Goal: Transaction & Acquisition: Purchase product/service

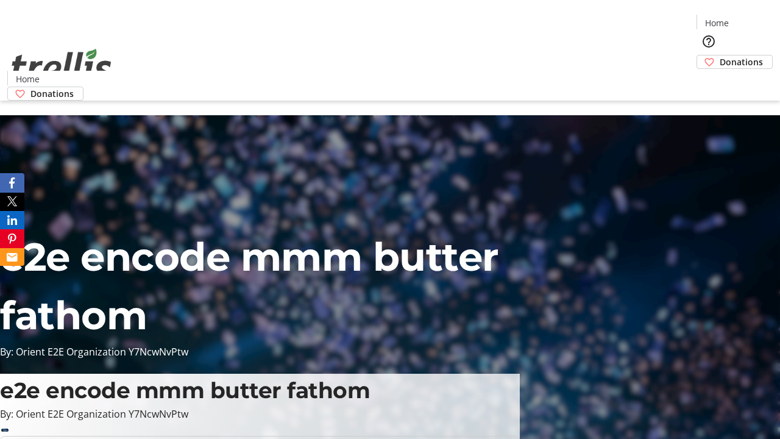
click at [720, 55] on span "Donations" at bounding box center [741, 61] width 43 height 13
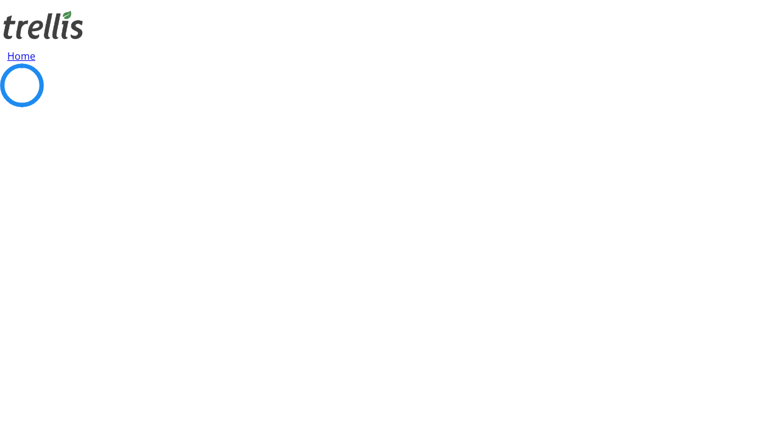
select select "CA"
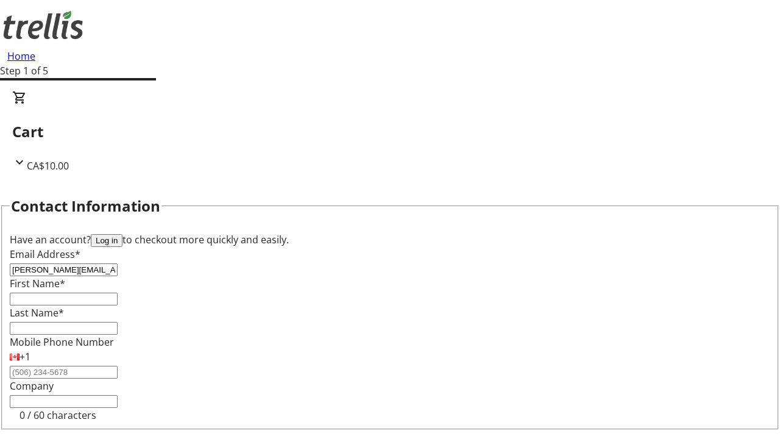
type input "[PERSON_NAME][EMAIL_ADDRESS][DOMAIN_NAME]"
type input "[PERSON_NAME]"
type input "[STREET_ADDRESS][PERSON_NAME]"
type input "Kelowna"
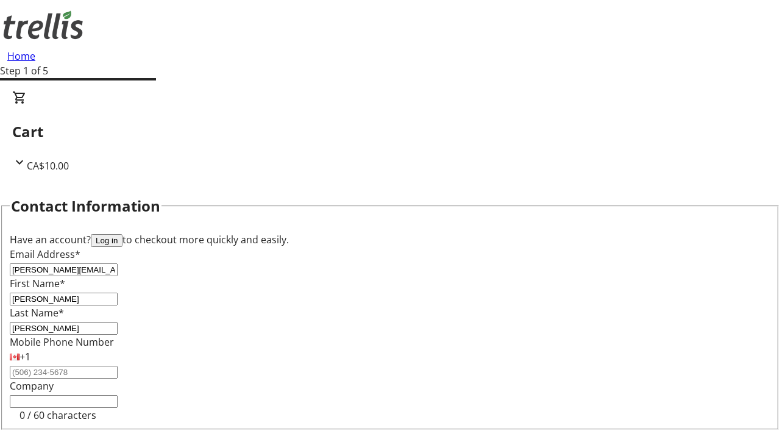
select select "BC"
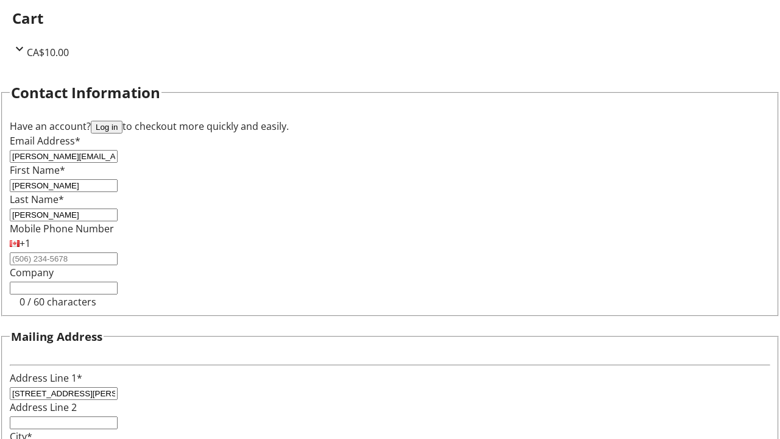
type input "Kelowna"
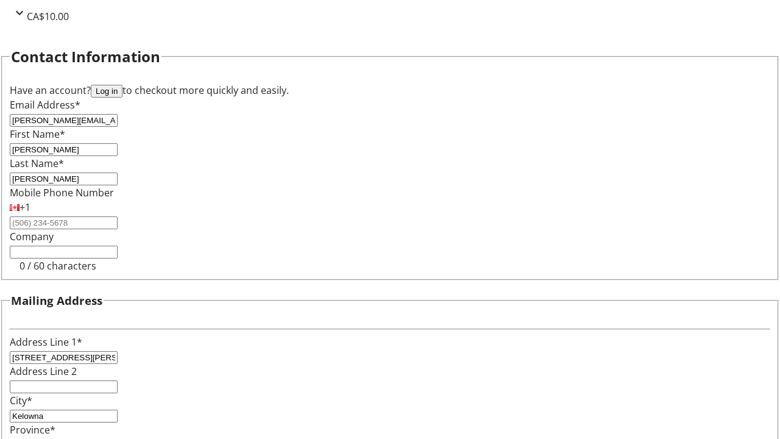
type input "V1Y 0C2"
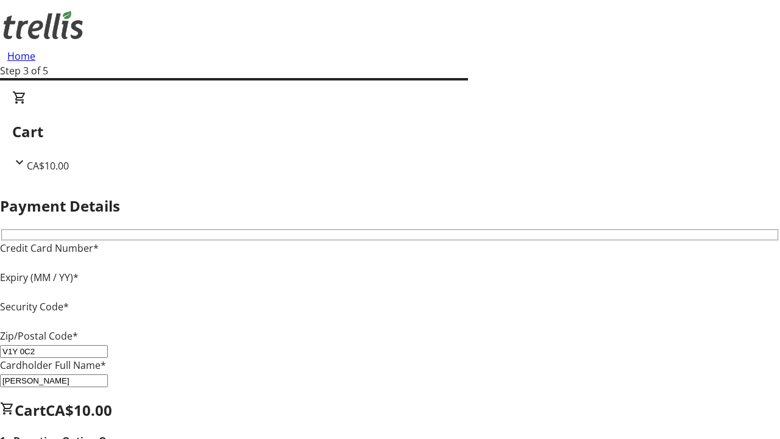
type input "V1Y 0C2"
